Goal: Information Seeking & Learning: Learn about a topic

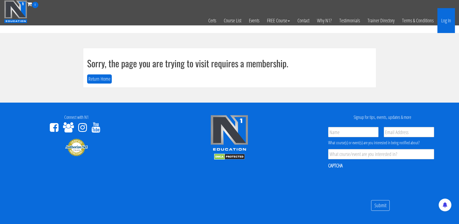
click at [448, 21] on link "Log In" at bounding box center [447, 20] width 18 height 25
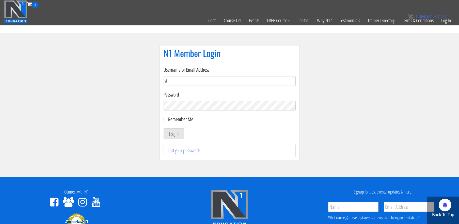
click at [288, 82] on input "st" at bounding box center [230, 81] width 132 height 10
type input "[EMAIL_ADDRESS][DOMAIN_NAME]"
click at [164, 128] on button "Log In" at bounding box center [174, 133] width 21 height 11
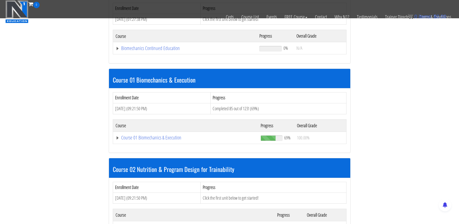
scroll to position [101, 0]
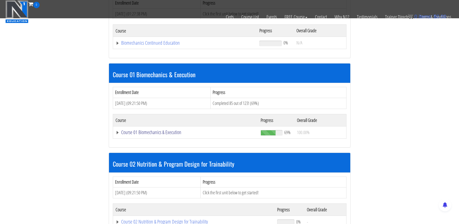
click at [166, 131] on link "Course 01 Biomechanics & Execution" at bounding box center [186, 132] width 140 height 5
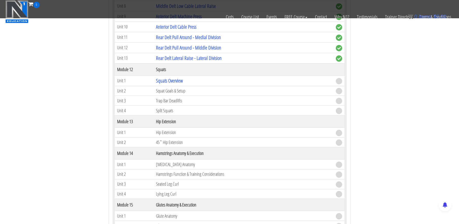
scroll to position [1204, 0]
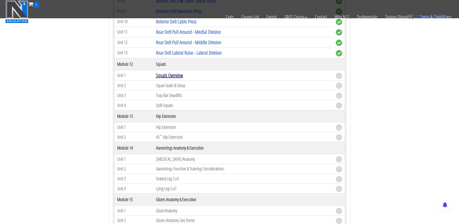
click at [165, 75] on link "Squats Overview" at bounding box center [169, 75] width 27 height 7
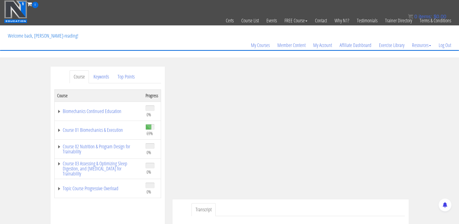
click at [423, 85] on div "Course Keywords Top Points Course Progress Biomechanics Continued Education 0% …" at bounding box center [229, 210] width 459 height 287
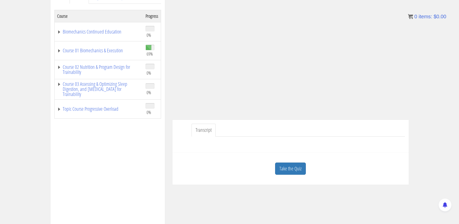
scroll to position [80, 0]
click at [299, 170] on link "Take the Quiz" at bounding box center [290, 168] width 31 height 12
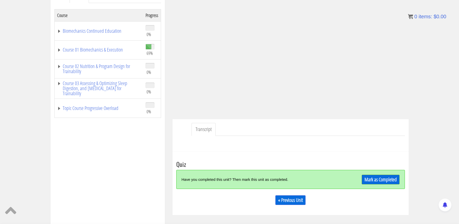
click at [375, 173] on div "Have you completed this unit? Then mark this unit as completed. Mark as Complet…" at bounding box center [290, 179] width 229 height 19
click at [375, 179] on link "Mark as Completed" at bounding box center [381, 180] width 38 height 10
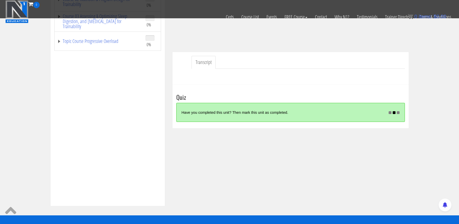
scroll to position [116, 0]
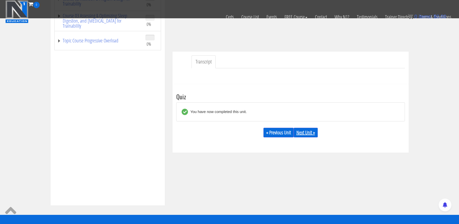
click at [307, 133] on link "Next Unit »" at bounding box center [306, 133] width 24 height 10
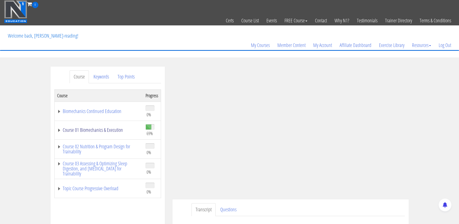
click at [113, 132] on link "Course 01 Biomechanics & Execution" at bounding box center [98, 130] width 83 height 5
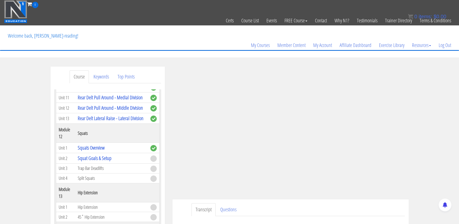
scroll to position [1178, 0]
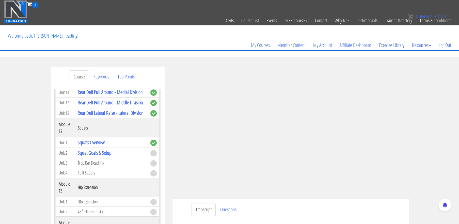
click at [113, 132] on th "Squats" at bounding box center [111, 127] width 73 height 19
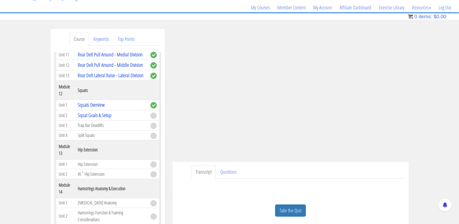
scroll to position [35, 0]
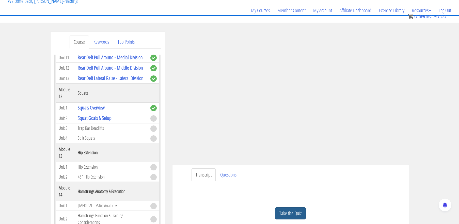
click at [287, 211] on link "Take the Quiz" at bounding box center [290, 213] width 31 height 12
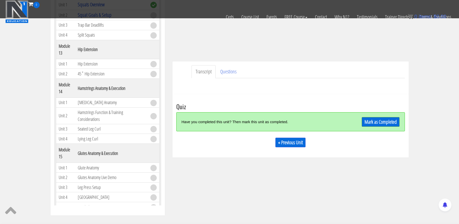
scroll to position [107, 0]
click at [383, 122] on link "Mark as Completed" at bounding box center [381, 122] width 38 height 10
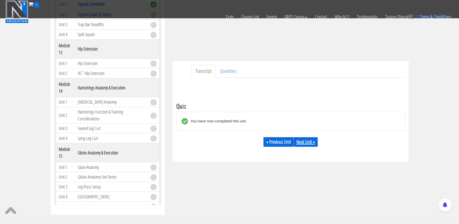
click at [310, 141] on link "Next Unit »" at bounding box center [306, 142] width 24 height 10
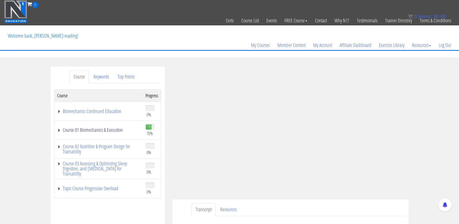
click at [108, 130] on link "Course 01 Biomechanics & Execution" at bounding box center [98, 130] width 83 height 5
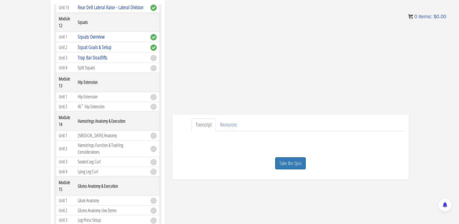
scroll to position [85, 0]
click at [293, 168] on link "Take the Quiz" at bounding box center [290, 163] width 31 height 12
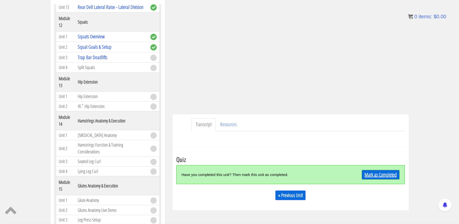
click at [382, 170] on link "Mark as Completed" at bounding box center [381, 175] width 38 height 10
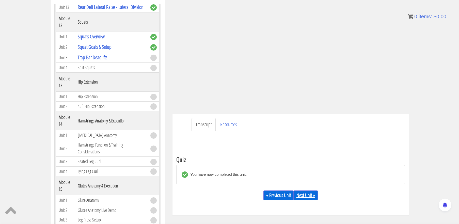
click at [315, 196] on link "Next Unit »" at bounding box center [306, 196] width 24 height 10
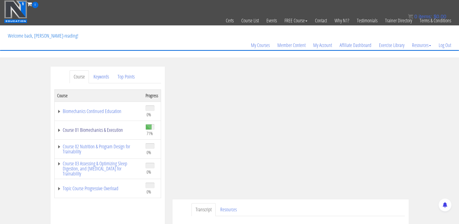
click at [108, 131] on link "Course 01 Biomechanics & Execution" at bounding box center [98, 130] width 83 height 5
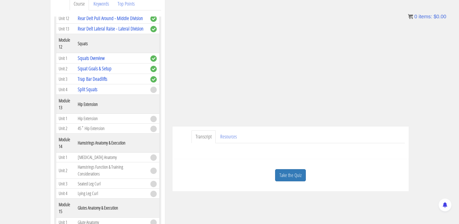
scroll to position [75, 0]
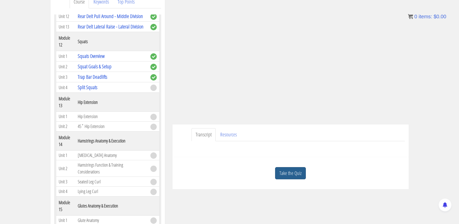
click at [293, 171] on link "Take the Quiz" at bounding box center [290, 173] width 31 height 12
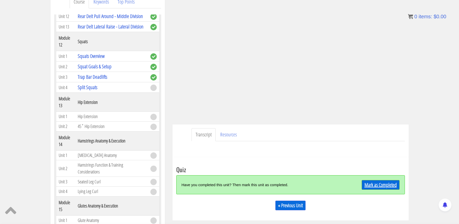
click at [376, 181] on link "Mark as Completed" at bounding box center [381, 185] width 38 height 10
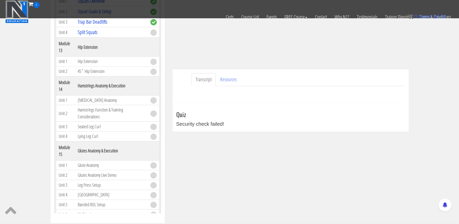
scroll to position [98, 0]
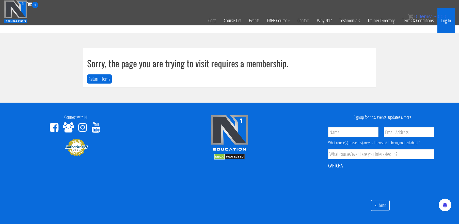
click at [443, 22] on link "Log In" at bounding box center [447, 20] width 18 height 25
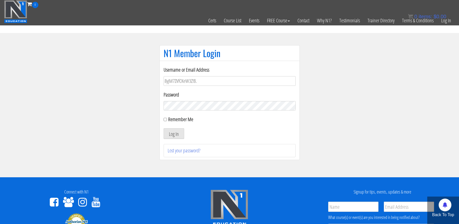
drag, startPoint x: 198, startPoint y: 81, endPoint x: 155, endPoint y: 82, distance: 42.7
click at [155, 82] on div "N1 Member Login Username or Email Address 8yjM7ZVfCKeW3Z!B. Password Remember M…" at bounding box center [230, 105] width 153 height 120
click at [201, 78] on input "8yjM7ZVfCKeW3Z!B." at bounding box center [230, 81] width 132 height 10
type input "8"
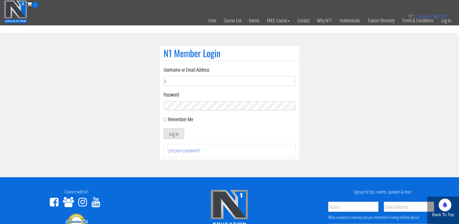
type input "[EMAIL_ADDRESS][DOMAIN_NAME]"
click at [176, 132] on button "Log In" at bounding box center [174, 133] width 21 height 11
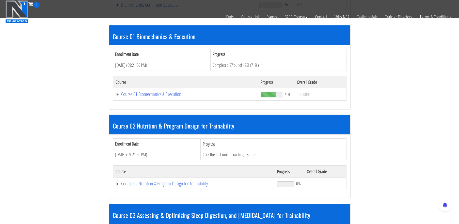
scroll to position [145, 0]
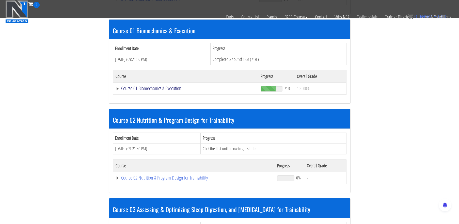
click at [147, 87] on link "Course 01 Biomechanics & Execution" at bounding box center [186, 88] width 140 height 5
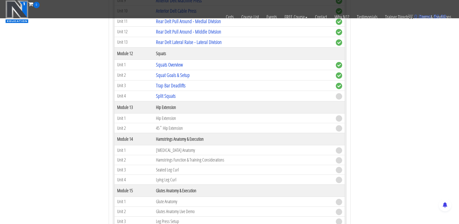
scroll to position [1214, 0]
click at [164, 96] on link "Split Squats" at bounding box center [166, 96] width 20 height 7
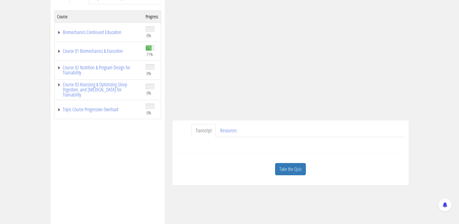
scroll to position [83, 0]
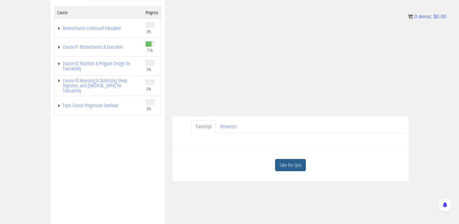
click at [285, 167] on link "Take the Quiz" at bounding box center [290, 165] width 31 height 12
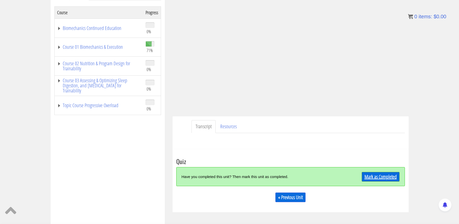
click at [368, 173] on link "Mark as Completed" at bounding box center [381, 177] width 38 height 10
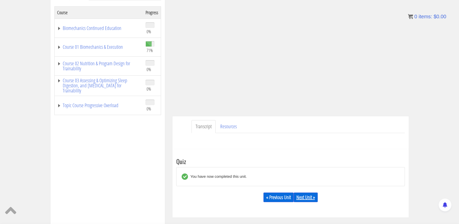
click at [309, 197] on link "Next Unit »" at bounding box center [306, 198] width 24 height 10
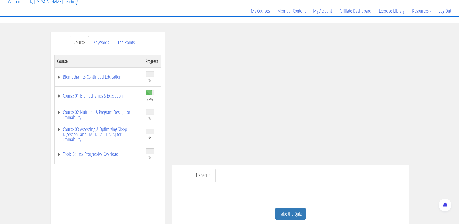
scroll to position [33, 0]
click at [96, 98] on link "Course 01 Biomechanics & Execution" at bounding box center [98, 96] width 83 height 5
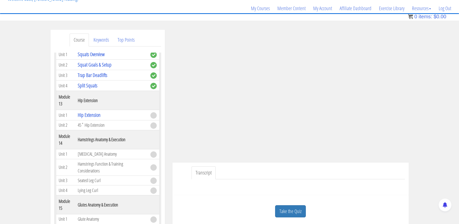
scroll to position [1227, 0]
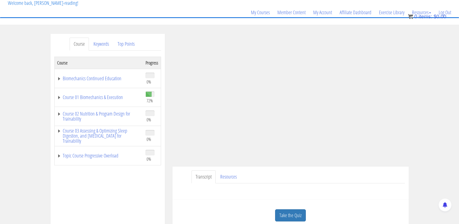
scroll to position [33, 0]
click at [284, 213] on link "Take the Quiz" at bounding box center [290, 215] width 31 height 12
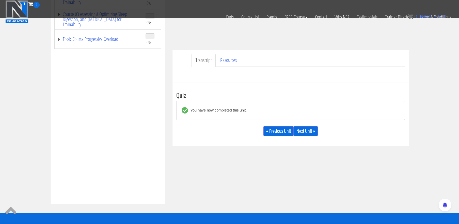
scroll to position [118, 0]
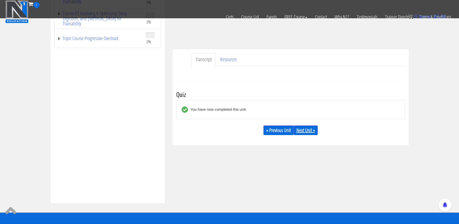
click at [303, 132] on link "Next Unit »" at bounding box center [306, 131] width 24 height 10
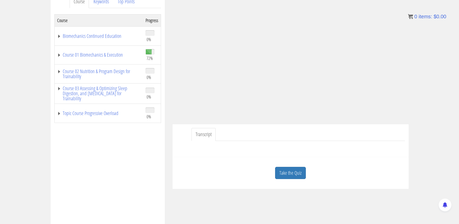
scroll to position [75, 0]
click at [296, 170] on link "Take the Quiz" at bounding box center [290, 173] width 31 height 12
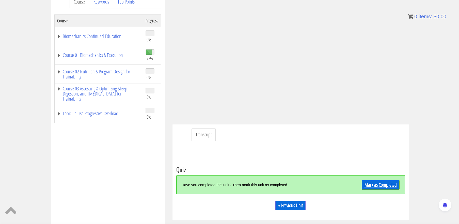
click at [376, 183] on link "Mark as Completed" at bounding box center [381, 185] width 38 height 10
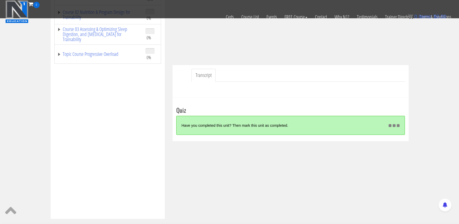
scroll to position [103, 0]
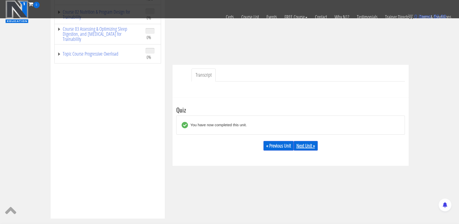
click at [306, 142] on link "Next Unit »" at bounding box center [306, 146] width 24 height 10
click at [308, 146] on link "Next Unit »" at bounding box center [306, 146] width 24 height 10
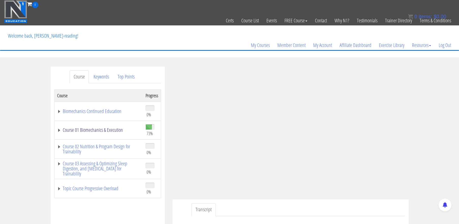
click at [111, 131] on link "Course 01 Biomechanics & Execution" at bounding box center [98, 130] width 83 height 5
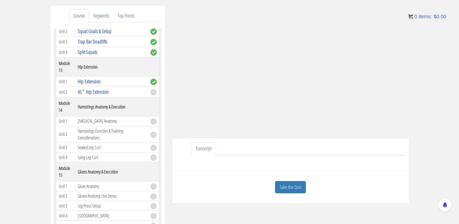
scroll to position [66, 0]
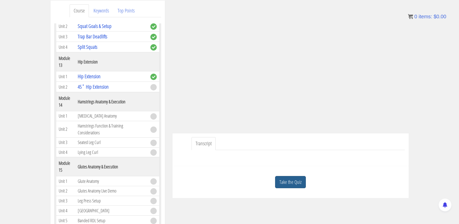
click at [295, 180] on link "Take the Quiz" at bounding box center [290, 182] width 31 height 12
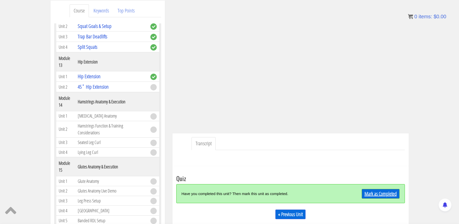
click at [375, 192] on link "Mark as Completed" at bounding box center [381, 194] width 38 height 10
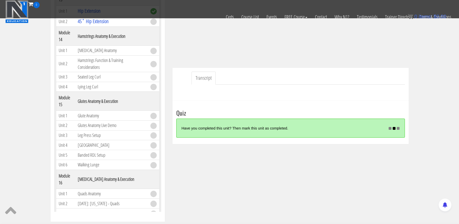
scroll to position [126, 0]
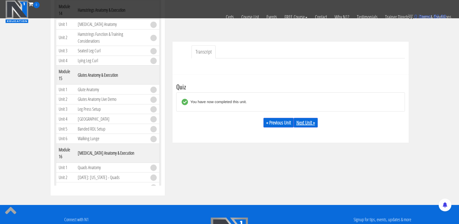
click at [301, 125] on link "Next Unit »" at bounding box center [306, 123] width 24 height 10
